Goal: Information Seeking & Learning: Check status

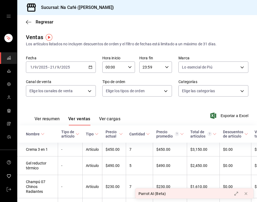
click at [68, 102] on div "Fecha [DATE] [DATE] - [DATE] [DATE] Hora inicio 00:00 Hora inicio Hora fin 23:5…" at bounding box center [137, 80] width 223 height 48
click at [40, 118] on font "Ver resumen" at bounding box center [47, 118] width 25 height 5
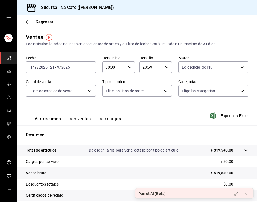
click at [77, 119] on font "Ver ventas" at bounding box center [80, 118] width 21 height 5
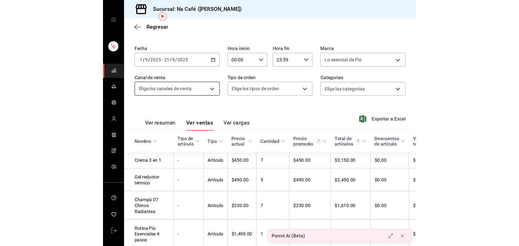
scroll to position [27, 0]
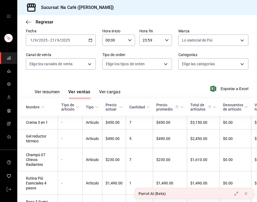
click at [49, 94] on font "Ver resumen" at bounding box center [47, 91] width 25 height 5
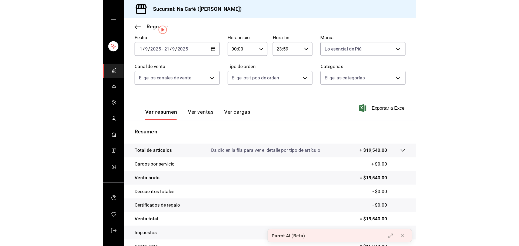
scroll to position [13, 0]
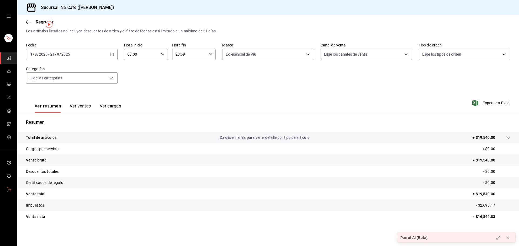
click at [10, 190] on icon "carpetas de buzón" at bounding box center [9, 189] width 4 height 4
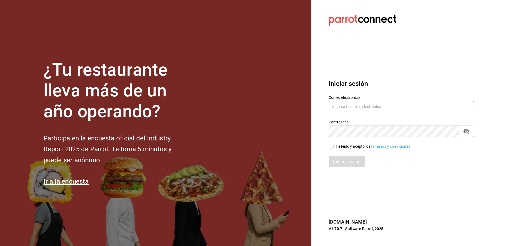
type input "[EMAIL_ADDRESS][DOMAIN_NAME]"
